Goal: Find contact information: Find contact information

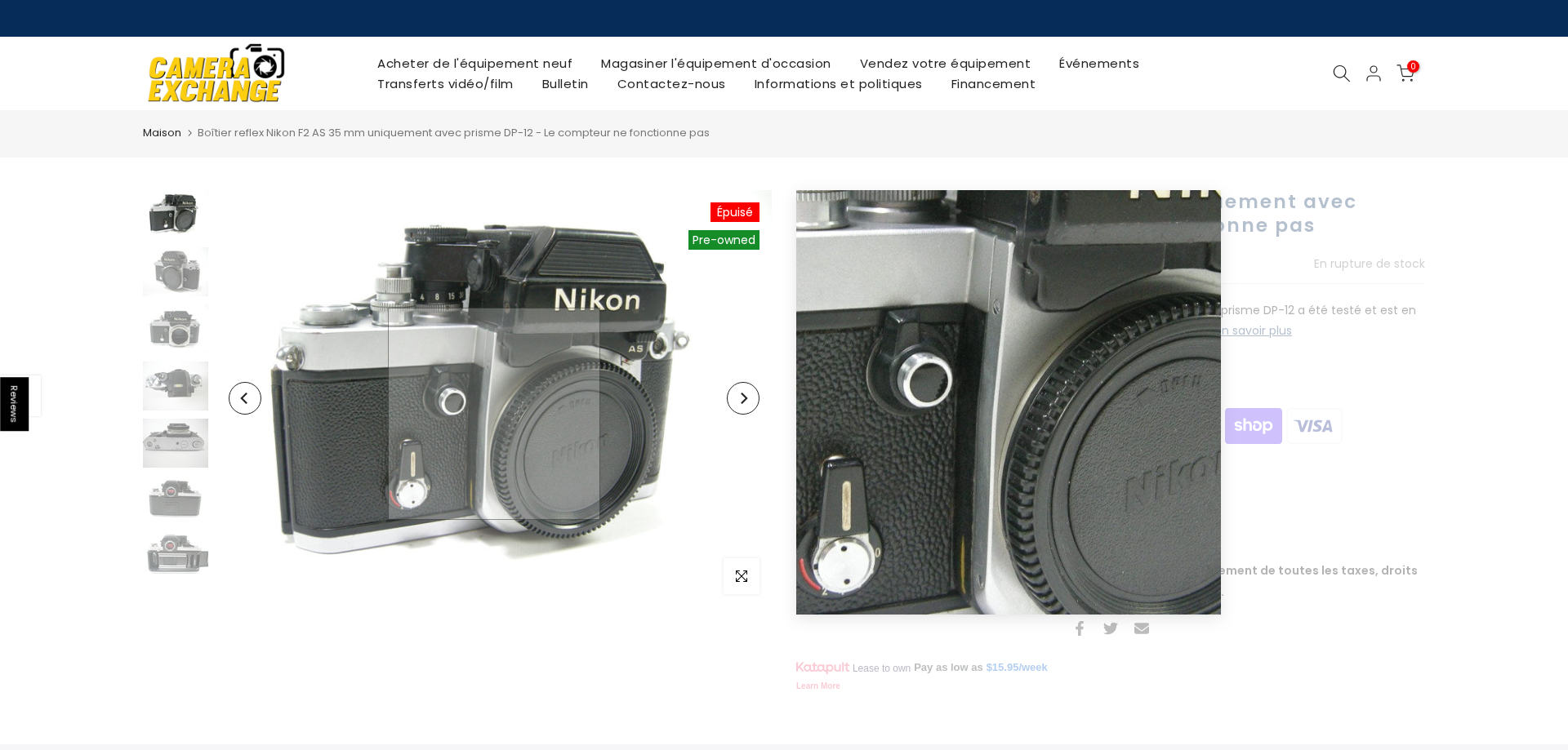
click at [494, 414] on img at bounding box center [494, 398] width 555 height 416
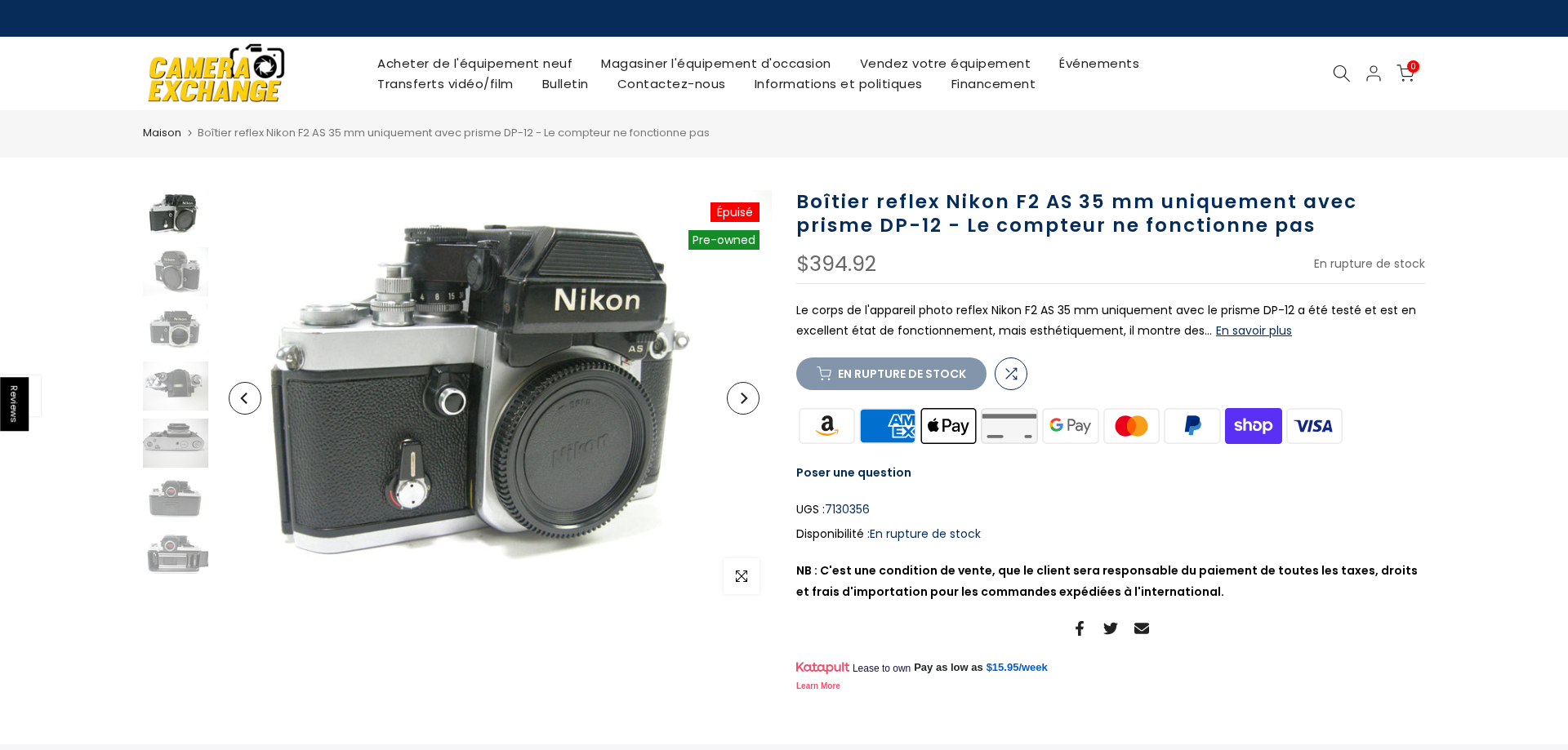
click at [170, 212] on img at bounding box center [176, 214] width 66 height 49
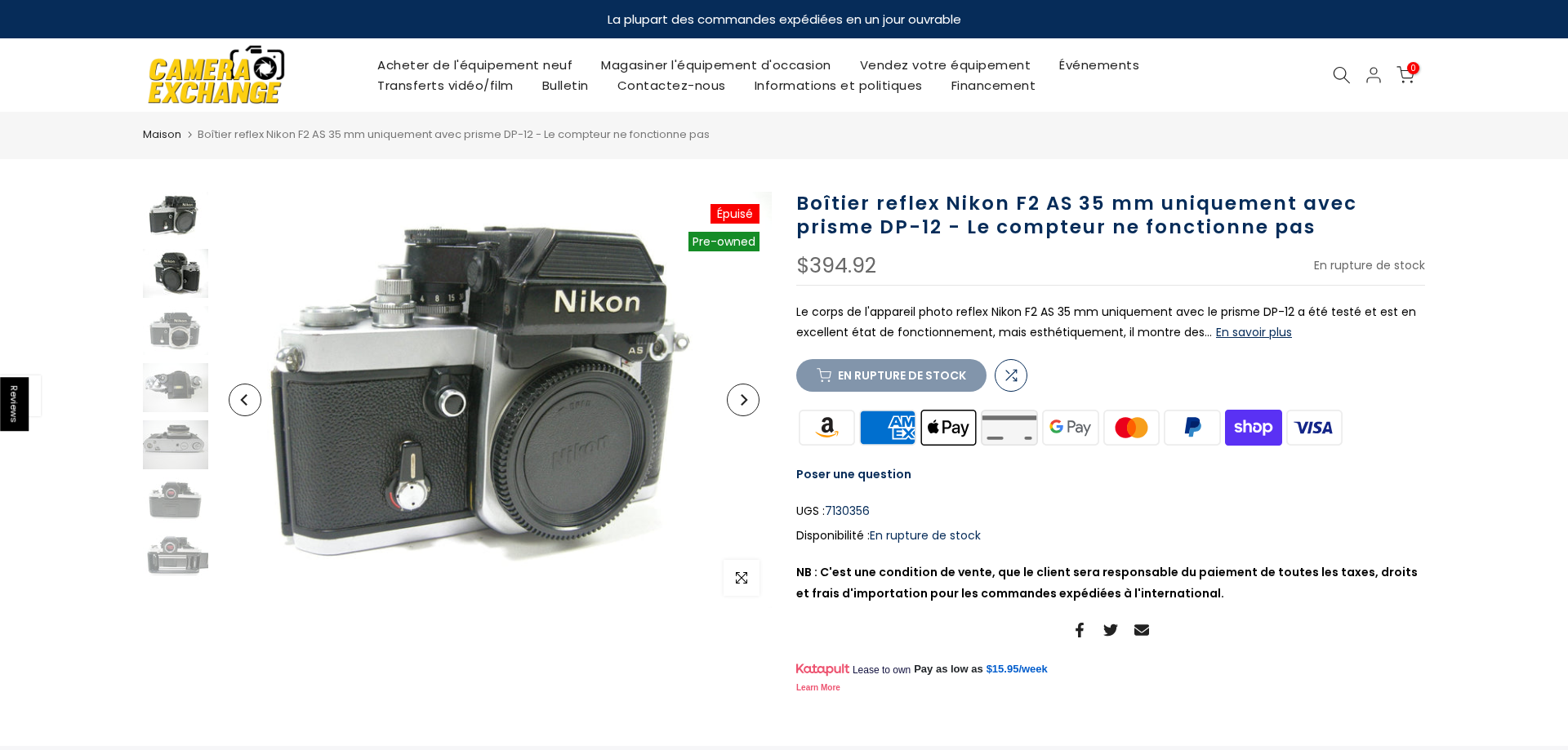
click at [176, 276] on img at bounding box center [176, 273] width 66 height 49
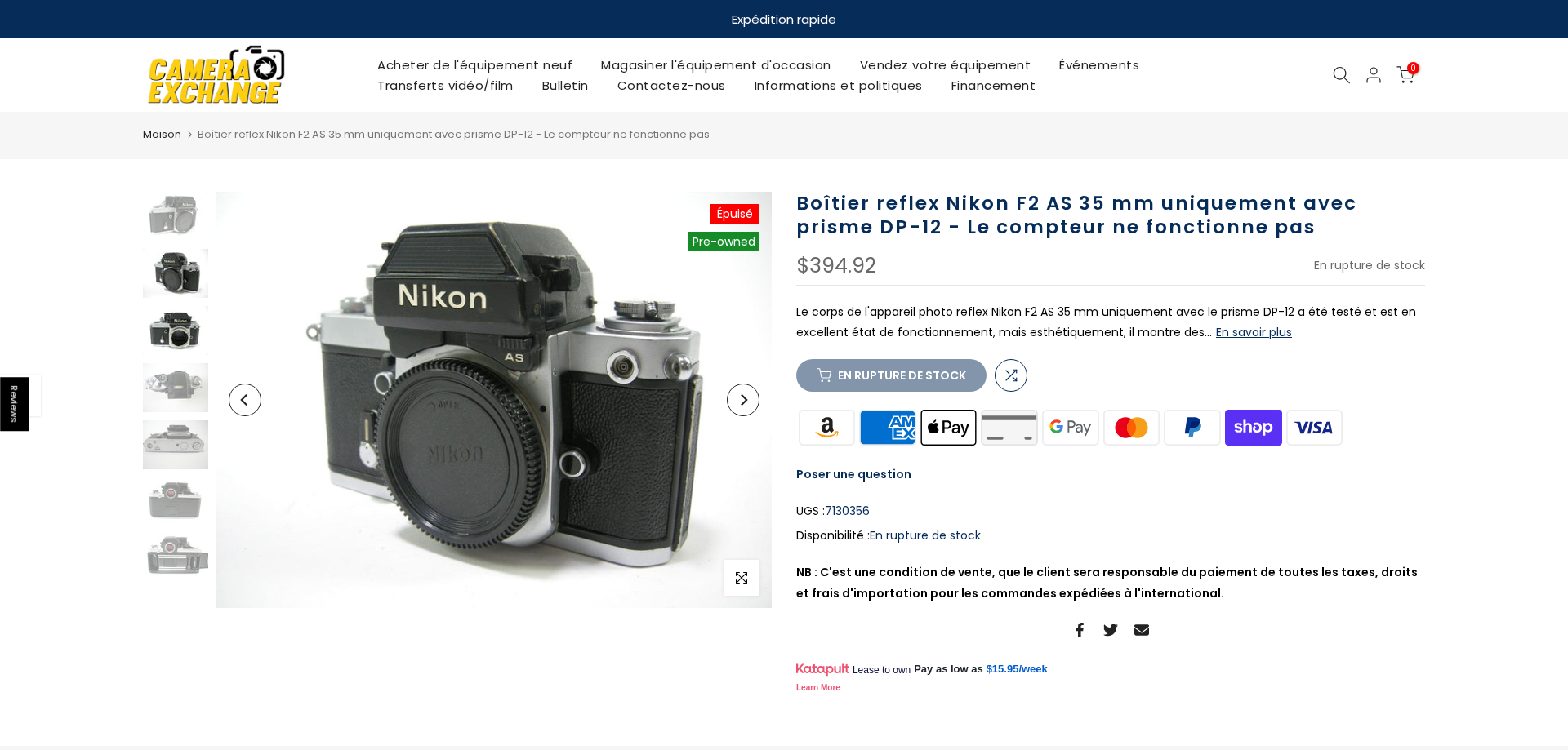
click at [175, 328] on img at bounding box center [176, 331] width 66 height 49
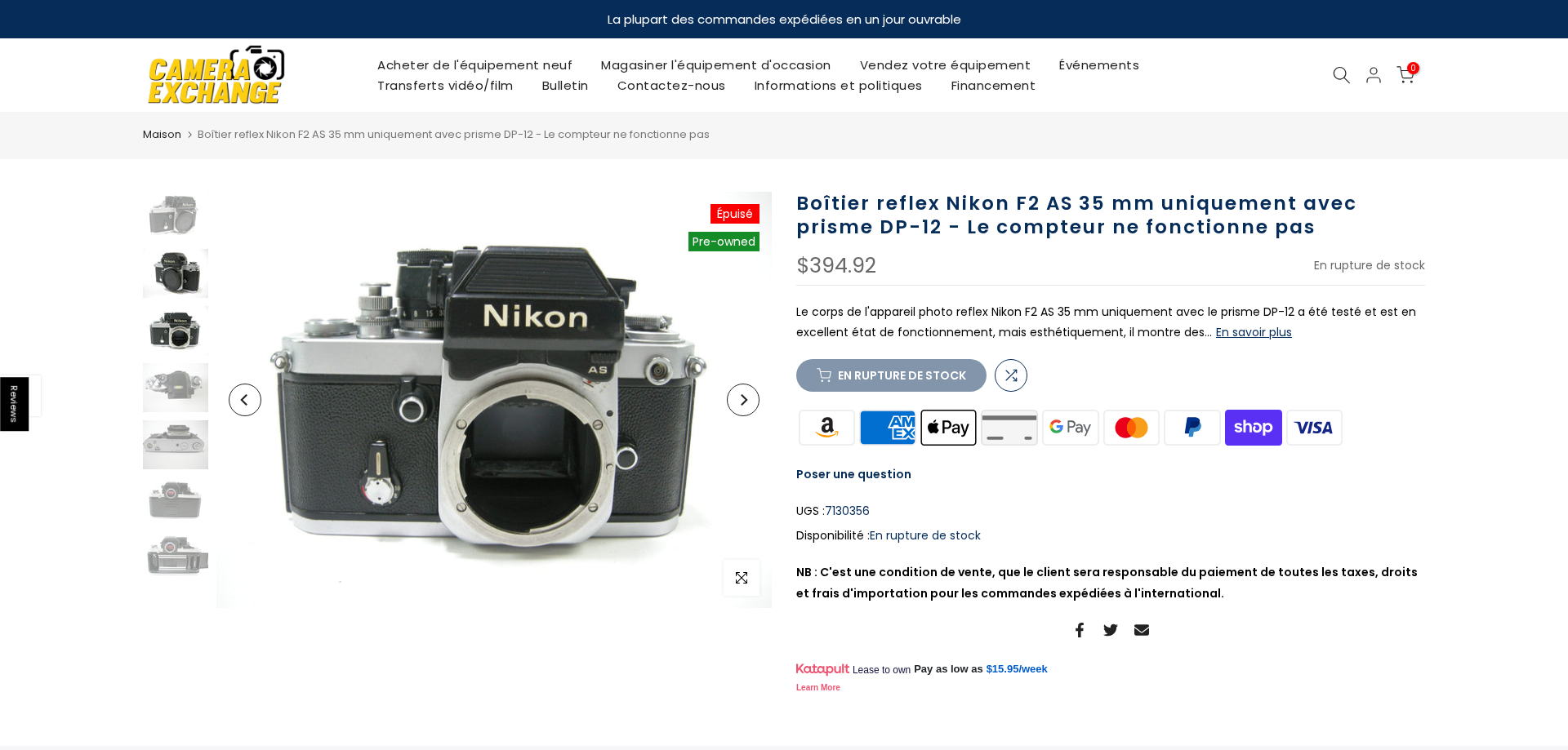
click at [173, 269] on img at bounding box center [176, 273] width 66 height 49
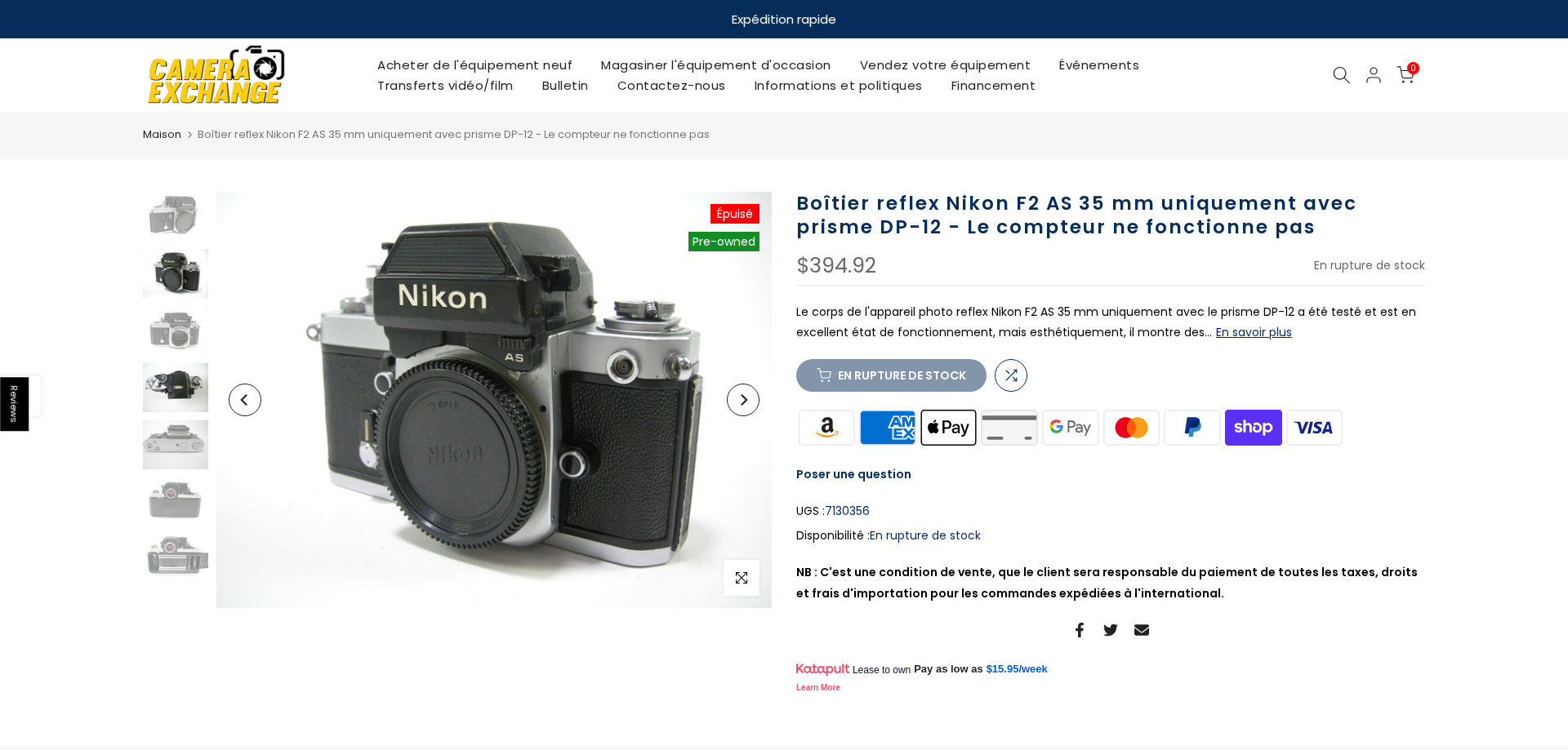
click at [164, 377] on img at bounding box center [176, 388] width 66 height 49
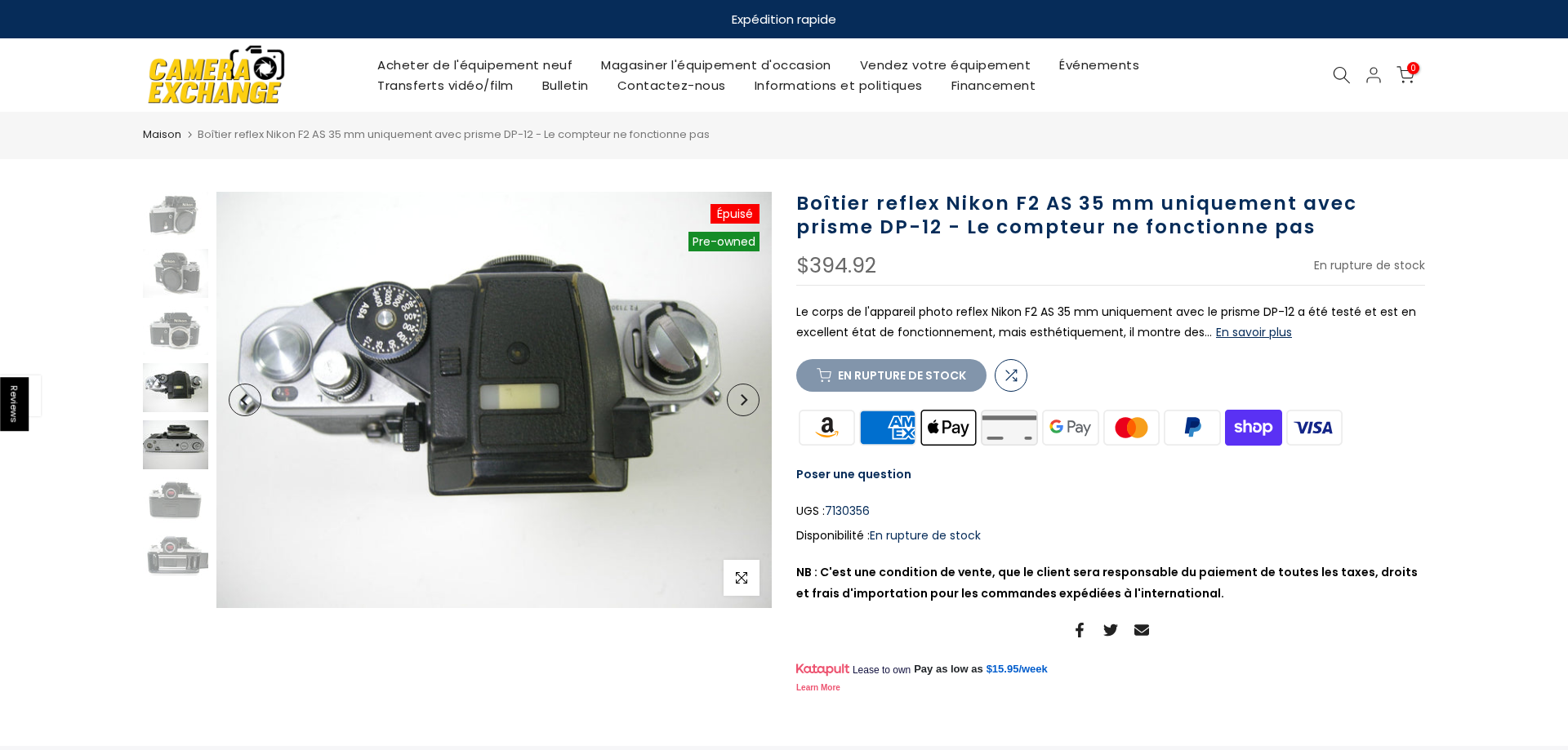
click at [170, 440] on img at bounding box center [176, 444] width 66 height 49
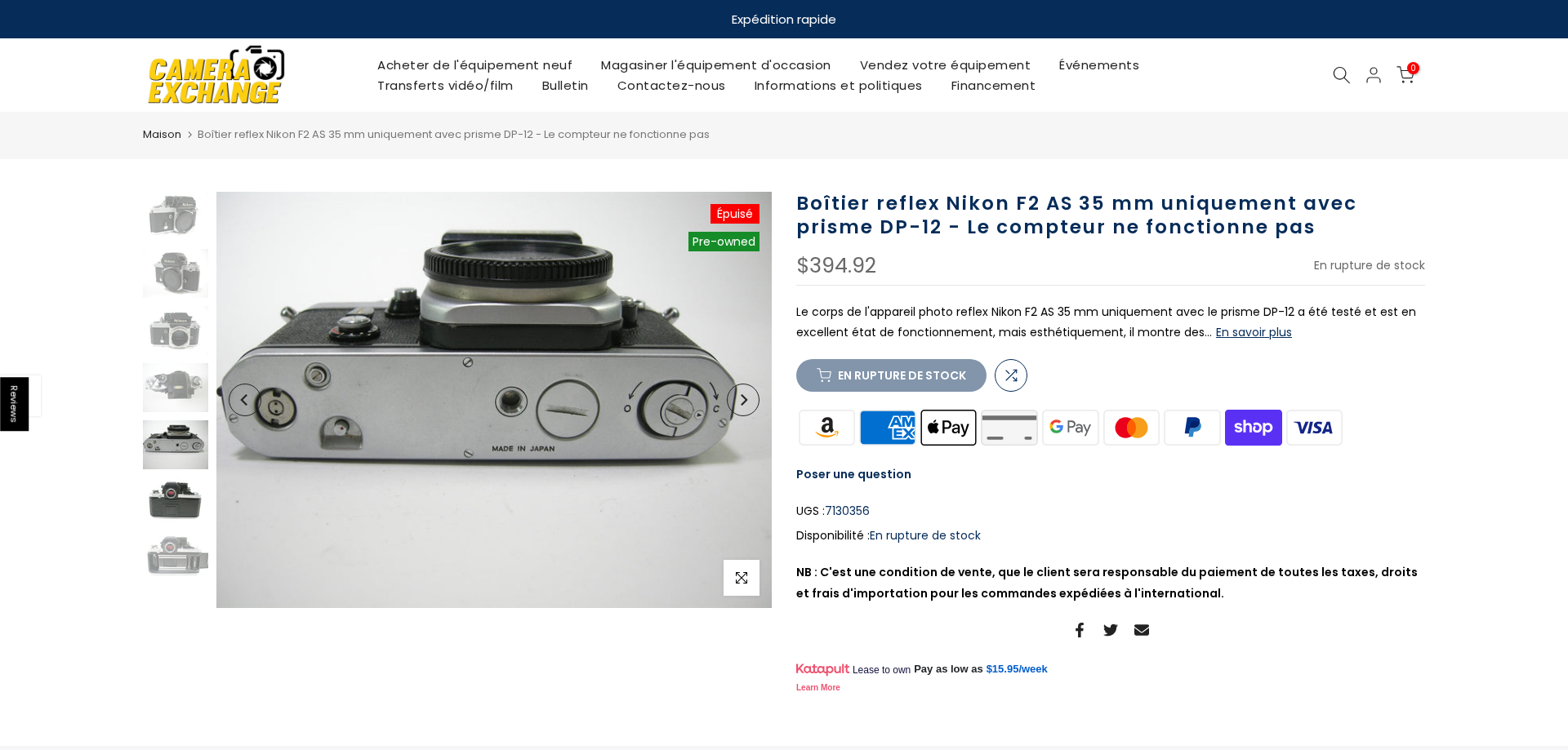
click at [173, 499] on img at bounding box center [176, 501] width 66 height 49
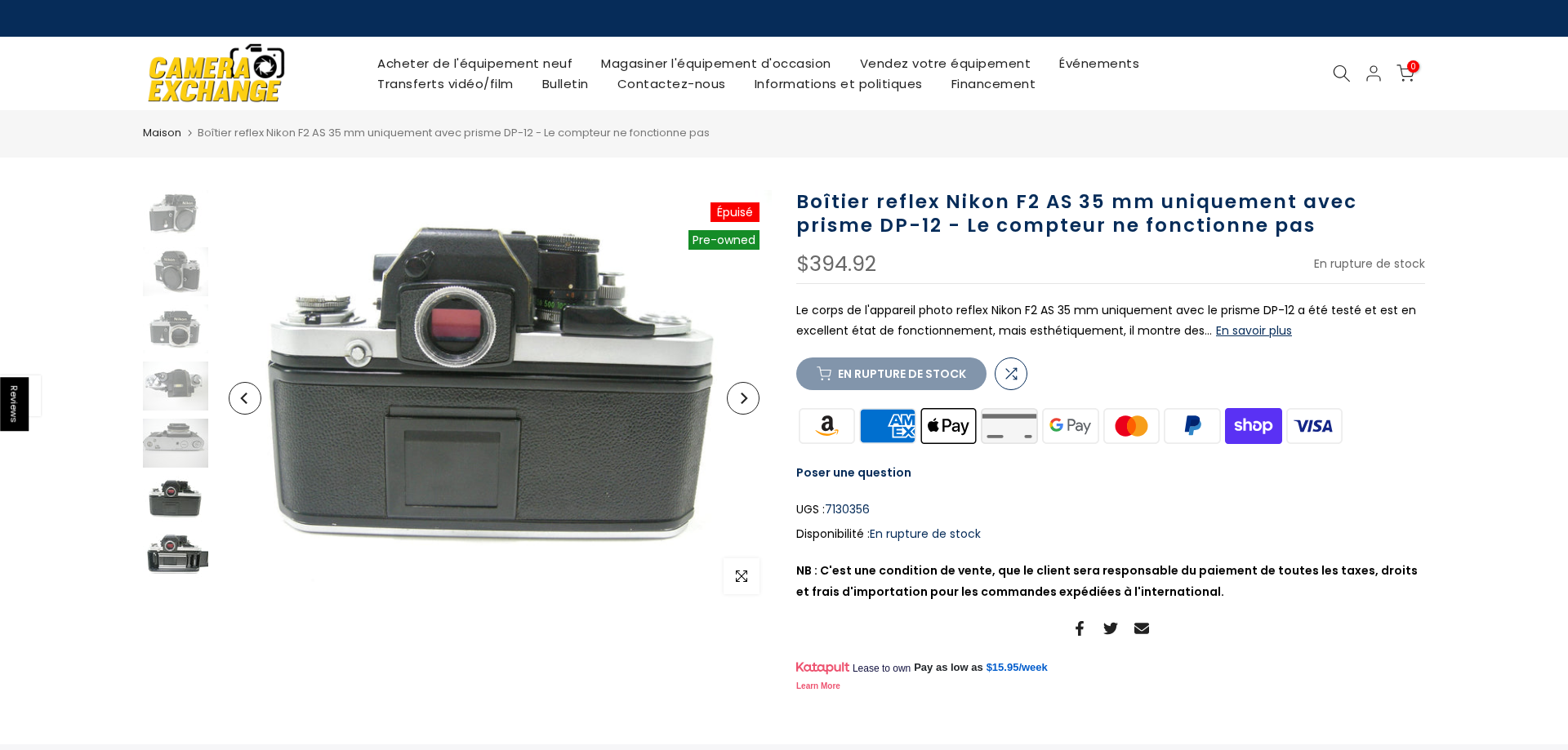
click at [174, 561] on img at bounding box center [176, 557] width 66 height 49
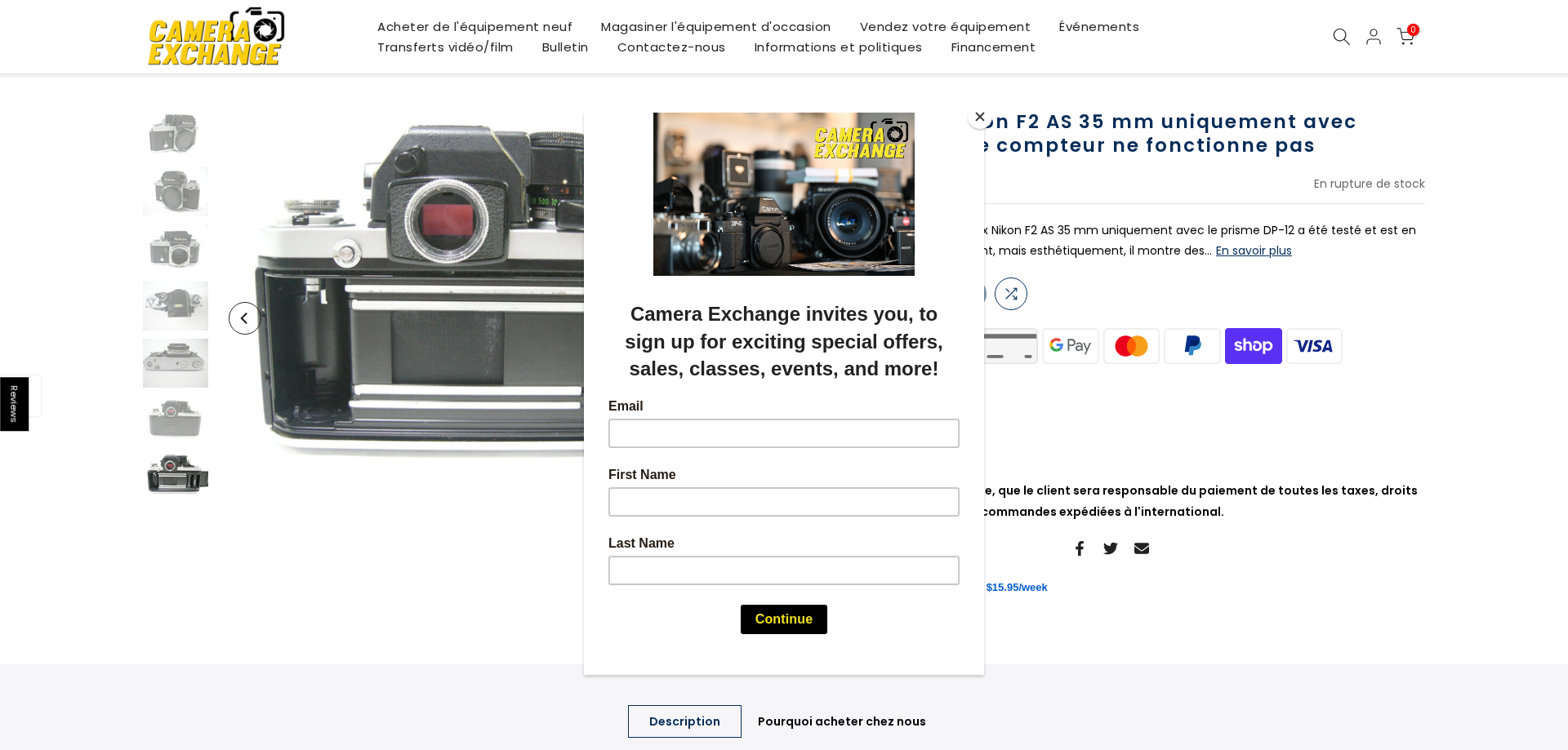
scroll to position [83, 0]
click at [986, 115] on button "Close" at bounding box center [980, 116] width 24 height 24
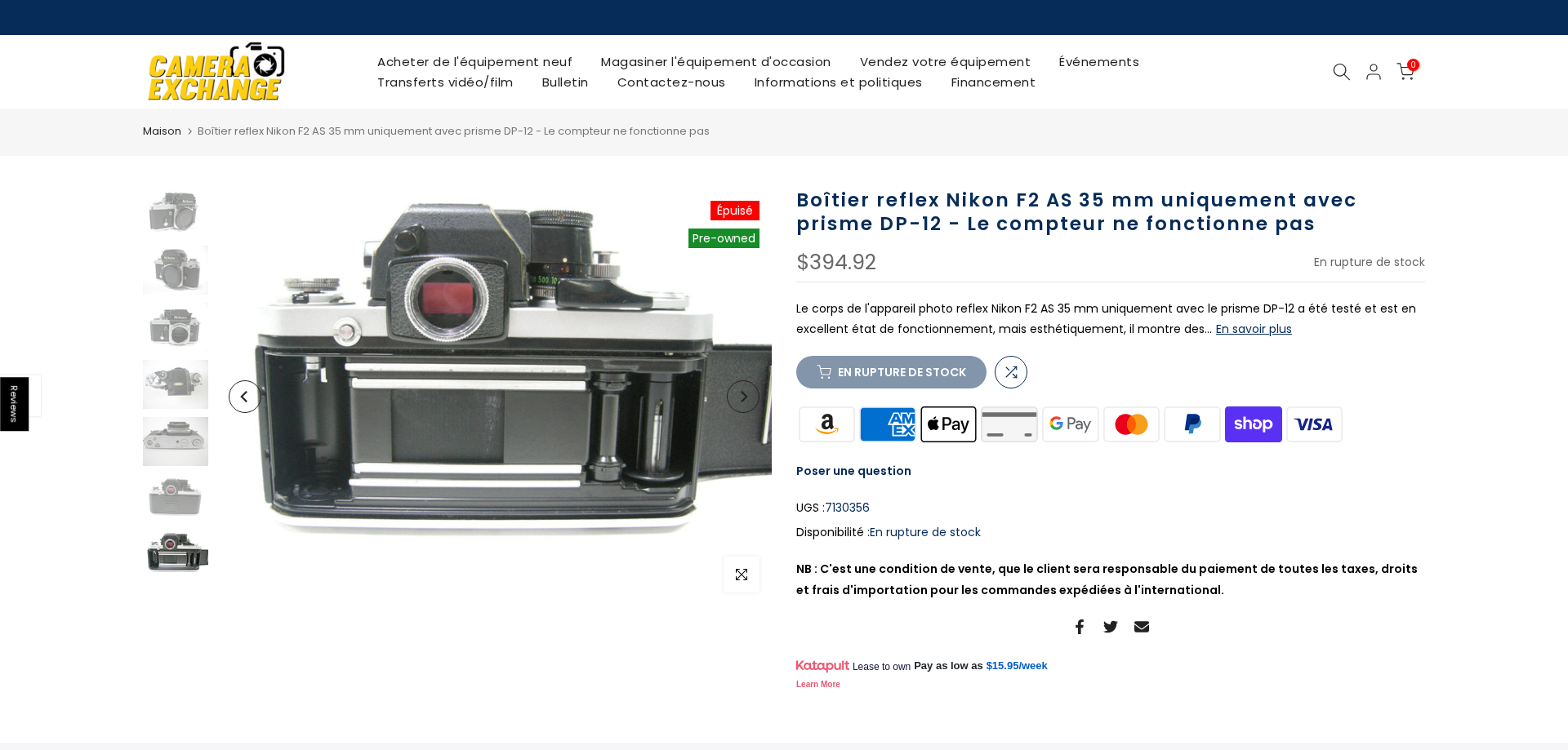
scroll to position [0, 0]
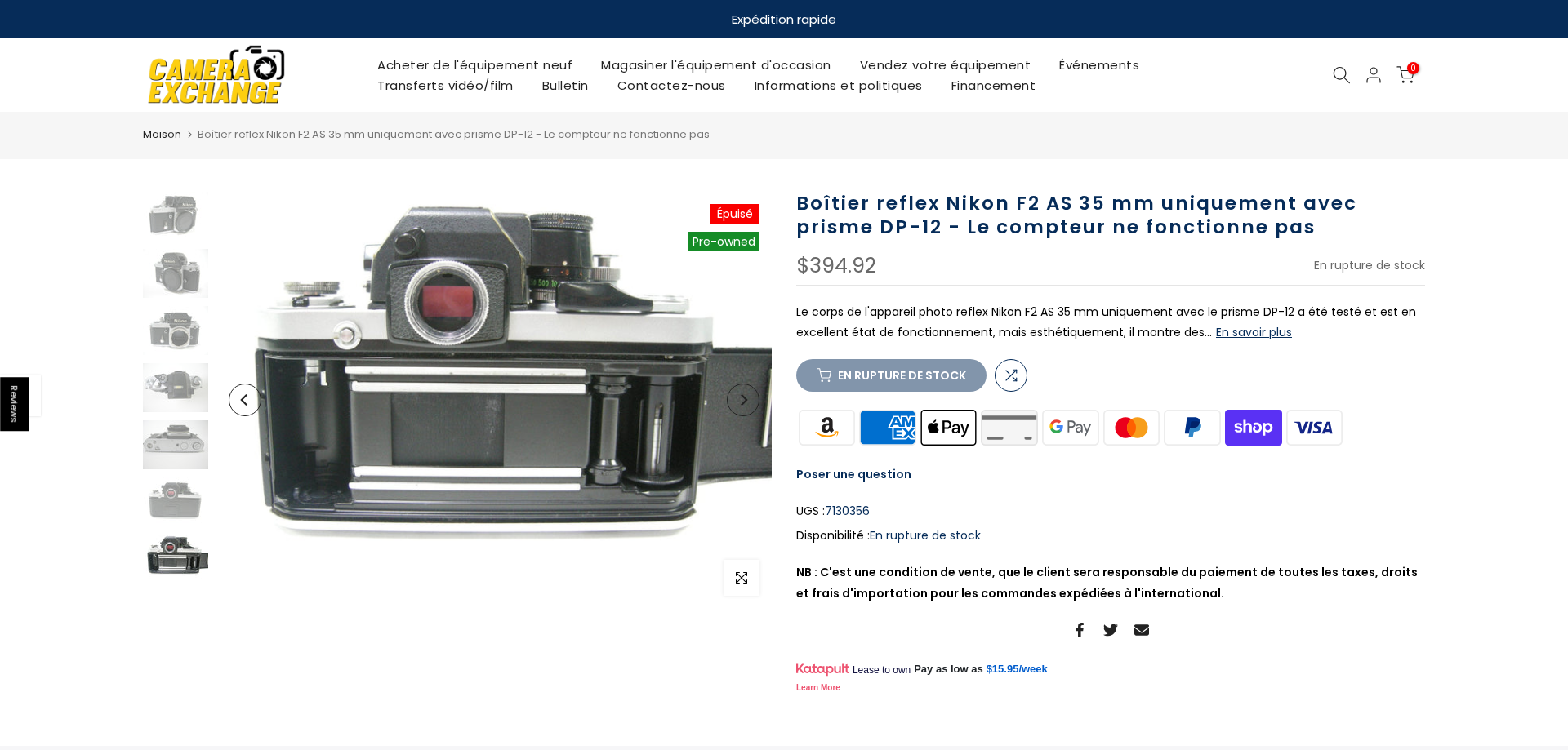
click at [677, 83] on link "Contactez-nous" at bounding box center [671, 85] width 137 height 20
